Goal: Information Seeking & Learning: Find specific page/section

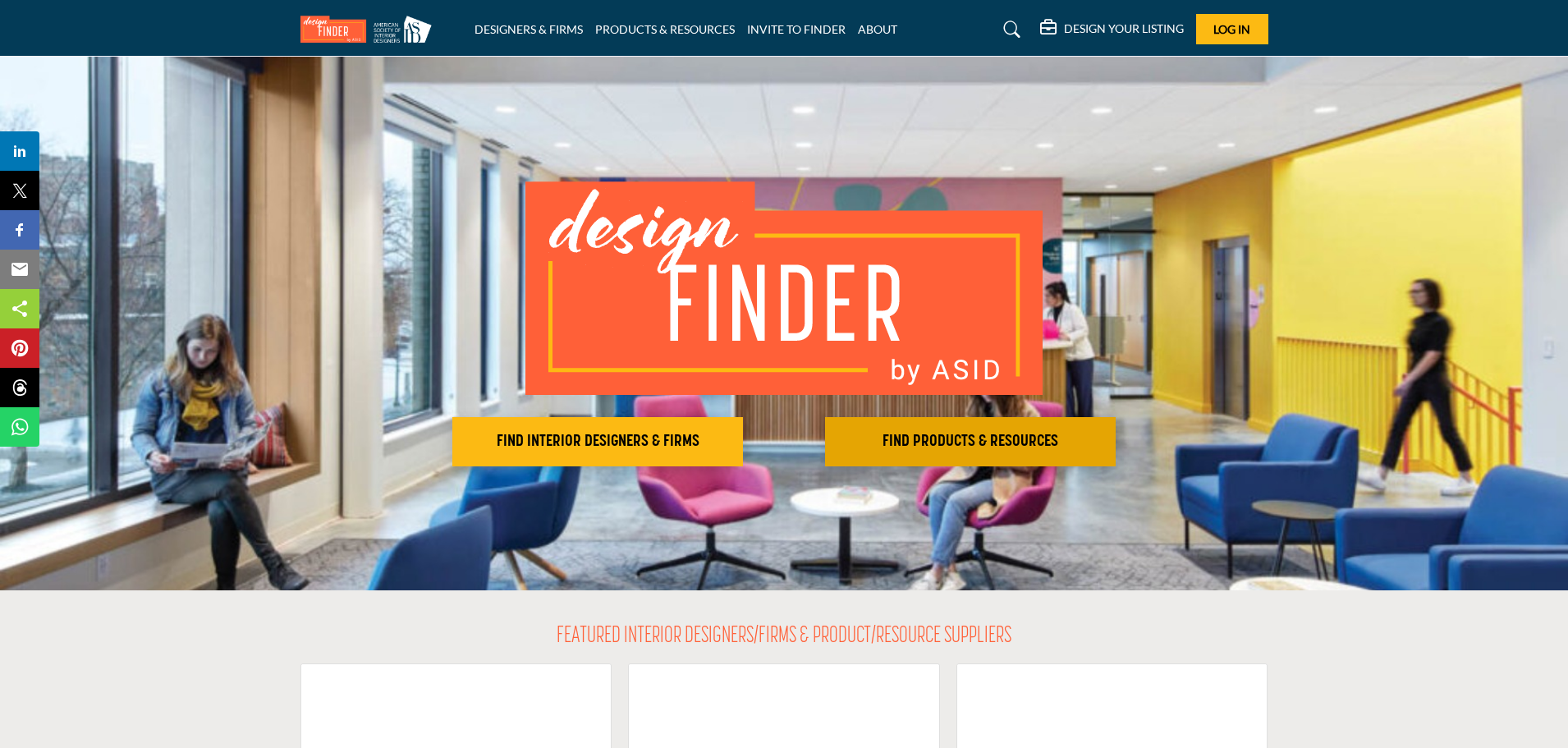
click at [743, 426] on button "FIND PRODUCTS & RESOURCES Find the products and resources to make your project …" at bounding box center [598, 441] width 290 height 49
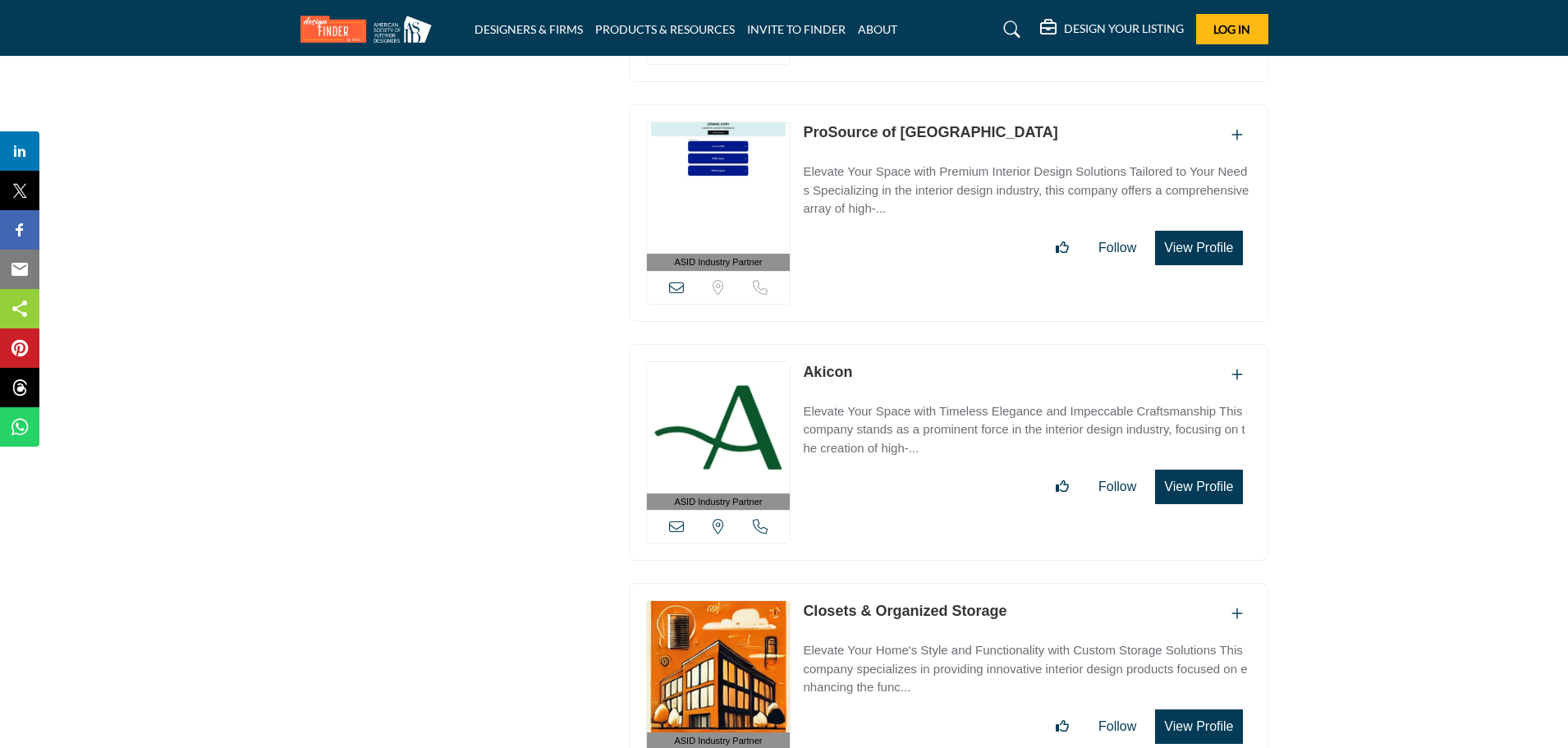
scroll to position [6681, 0]
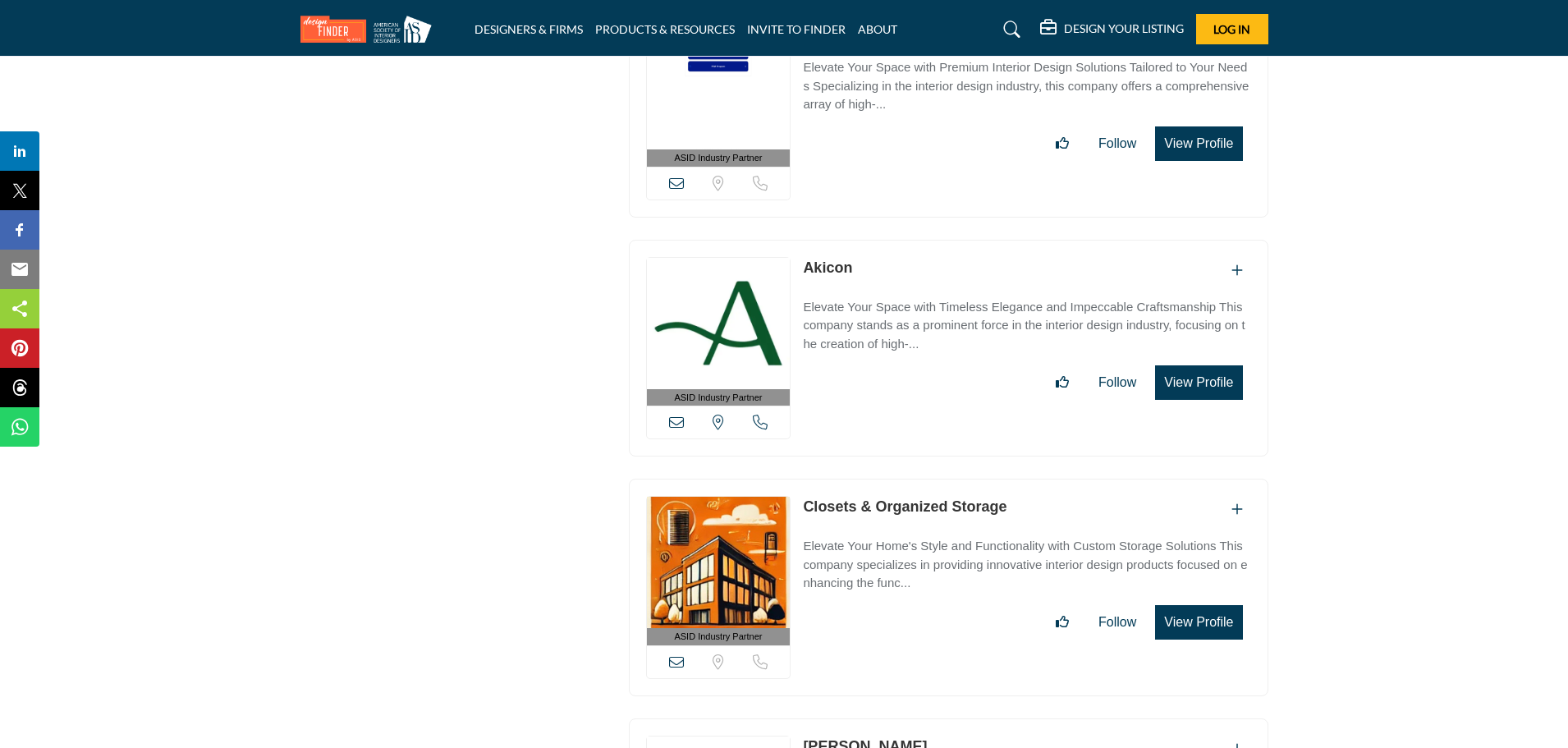
click at [1011, 32] on icon at bounding box center [1012, 30] width 16 height 16
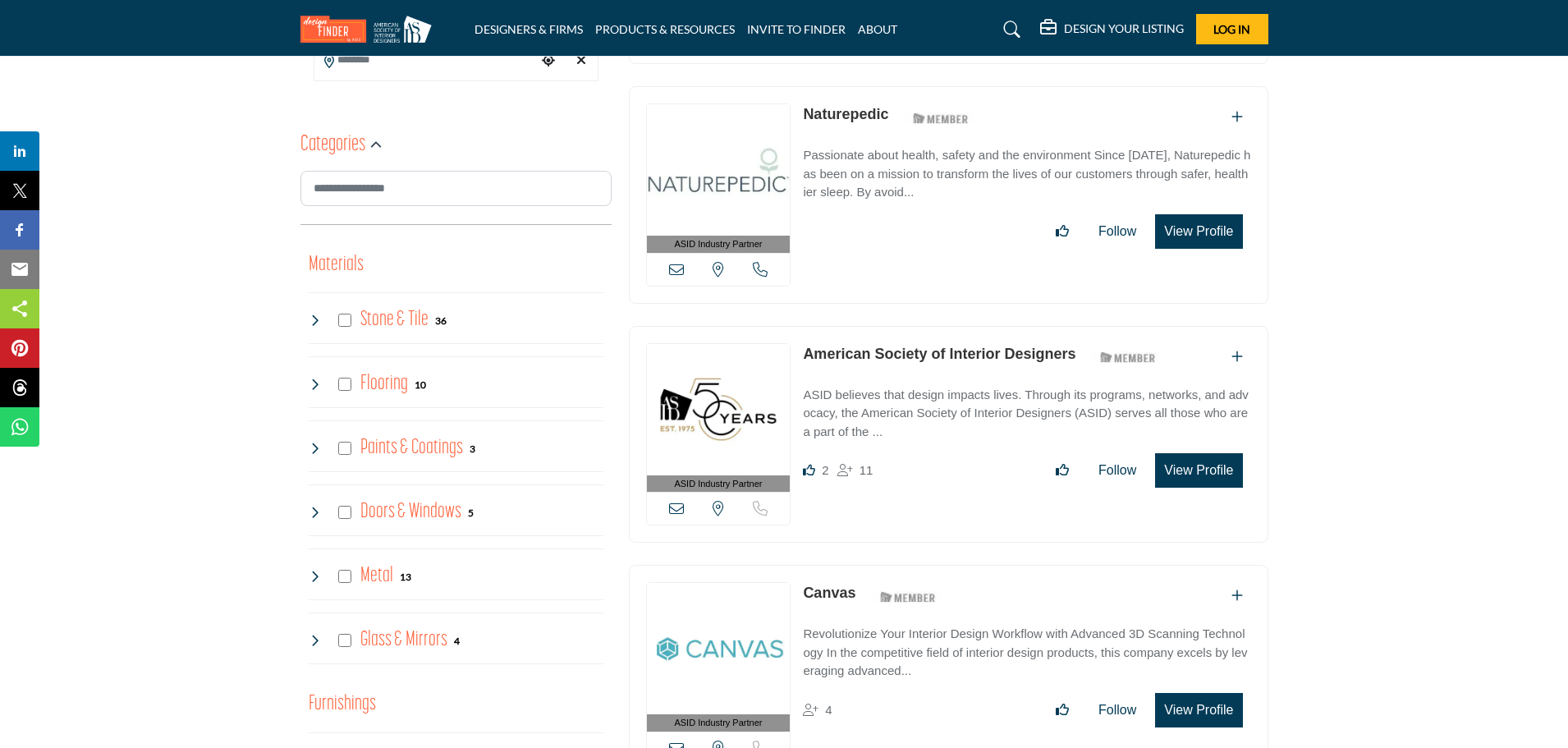
scroll to position [0, 0]
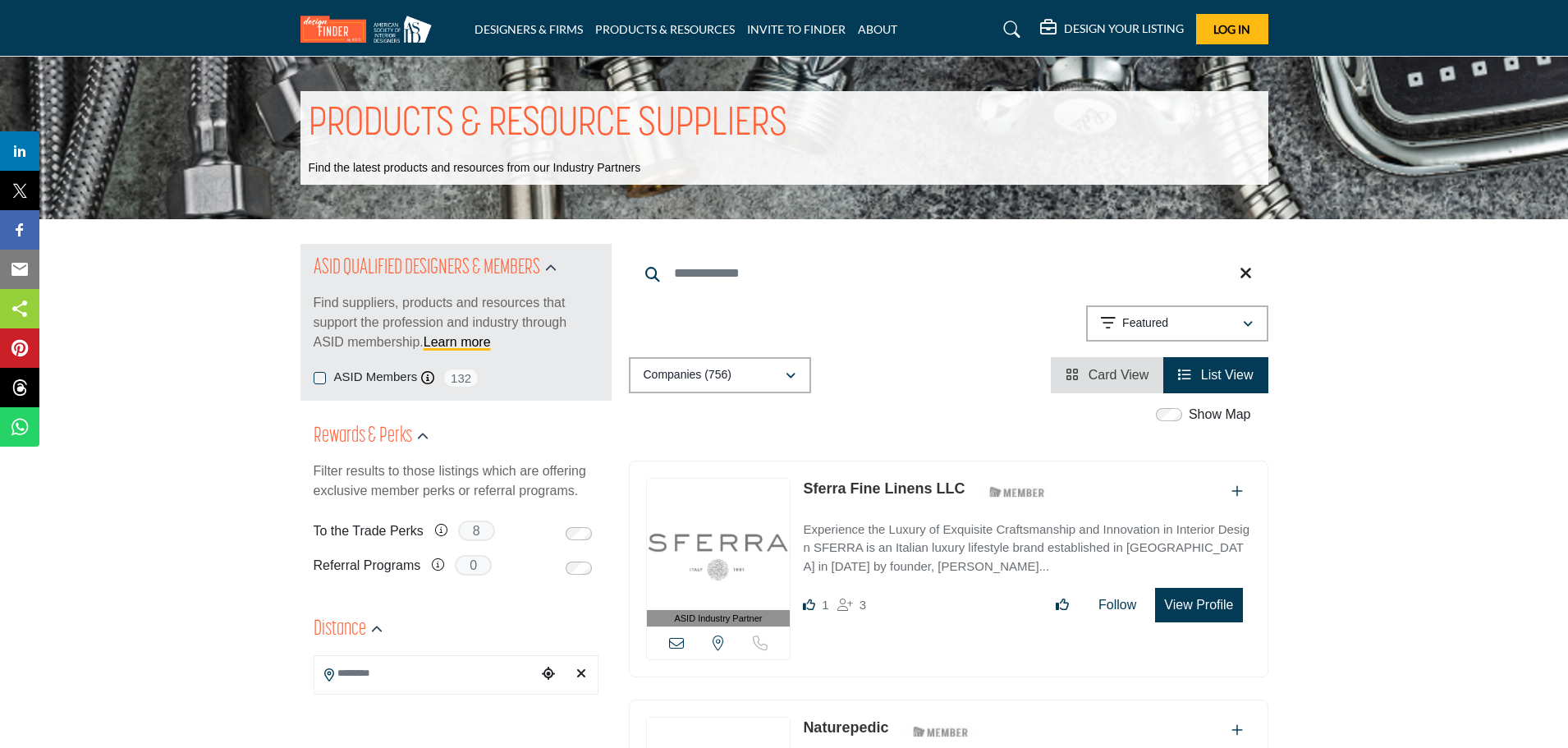
click at [1008, 22] on icon at bounding box center [1012, 30] width 16 height 16
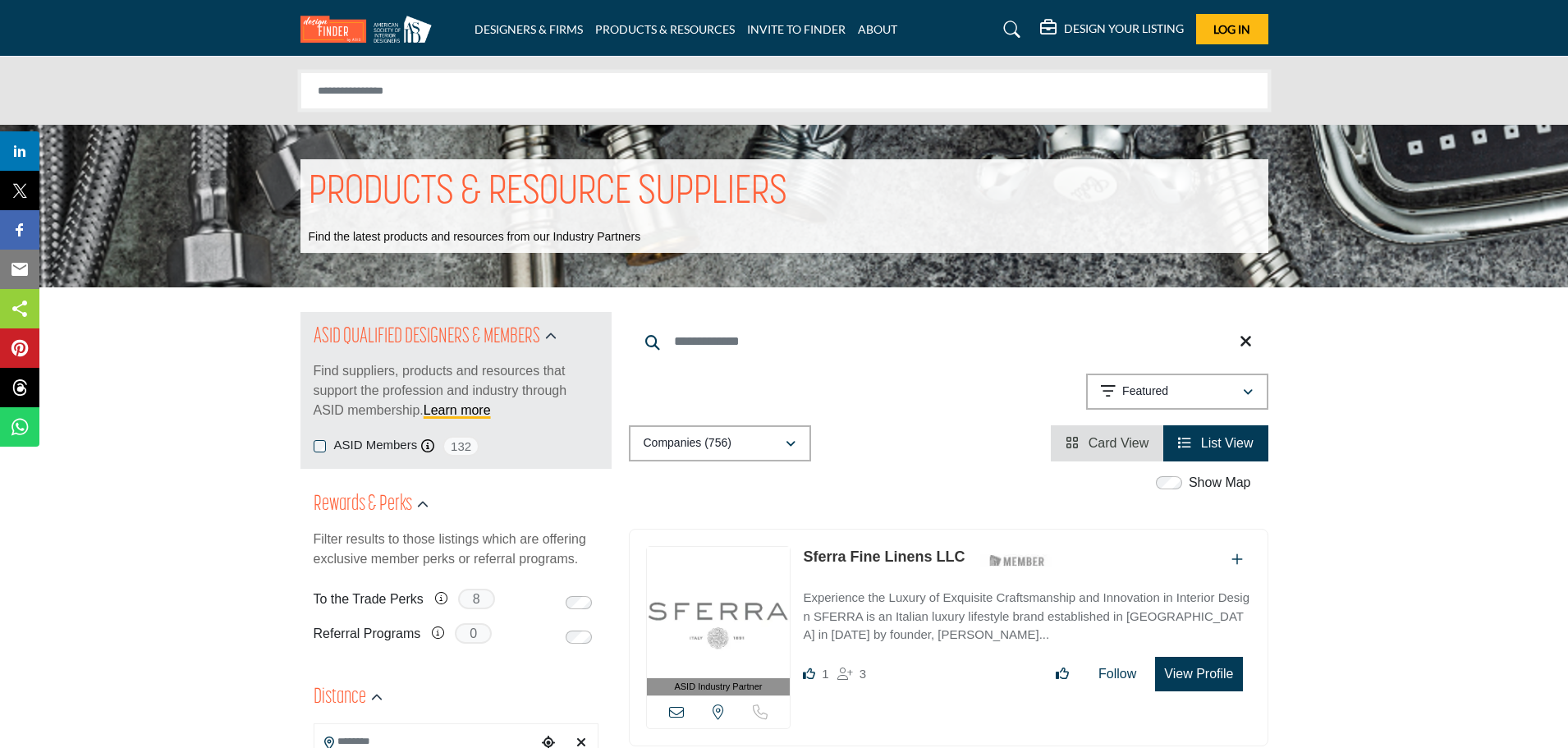
click at [487, 89] on input "Search Solutions" at bounding box center [784, 91] width 968 height 37
type input "******"
